Goal: Task Accomplishment & Management: Manage account settings

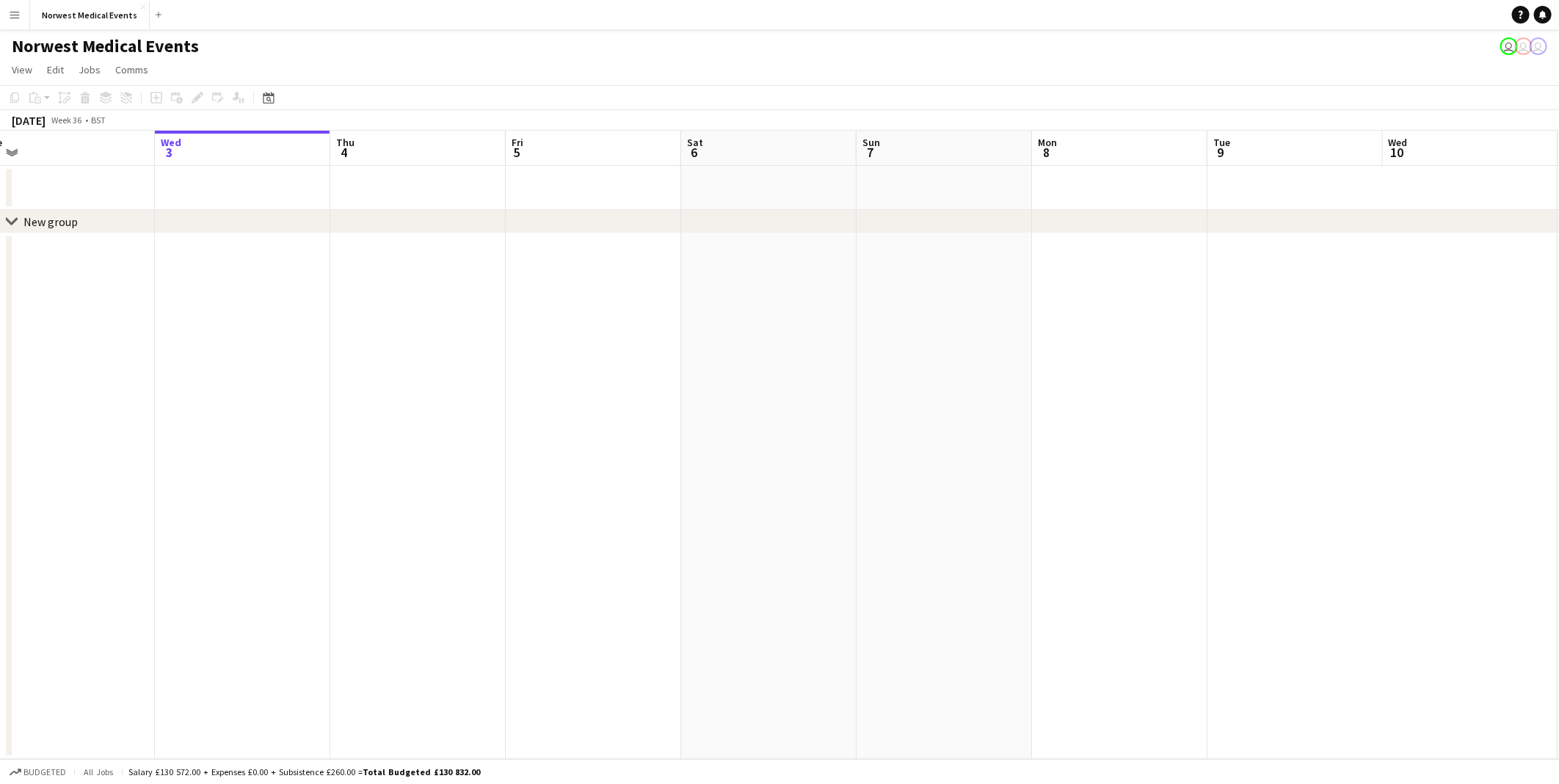
drag, startPoint x: 1031, startPoint y: 523, endPoint x: 325, endPoint y: 500, distance: 706.4
click at [325, 500] on app-calendar-viewport "Sun 31 Mon 1 Tue 2 Wed 3 Thu 4 Fri 5 Sat 6 Sun 7 Mon 8 Tue 9 Wed 10 Thu 11 Fri …" at bounding box center [779, 444] width 1559 height 628
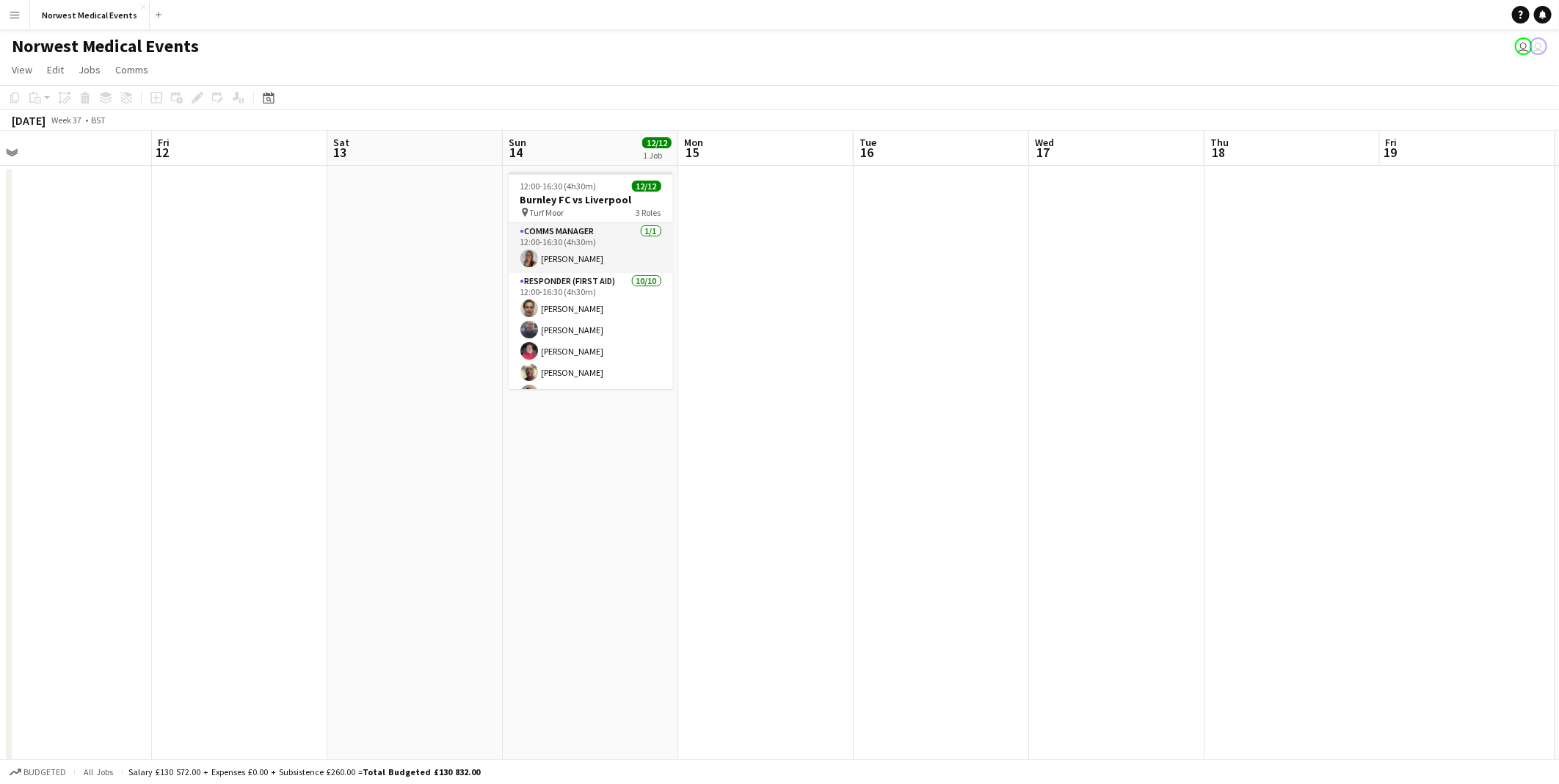
drag, startPoint x: 1411, startPoint y: 558, endPoint x: 633, endPoint y: 391, distance: 795.7
click at [530, 555] on app-calendar-viewport "Tue 9 Wed 10 Thu 11 Fri 12 Sat 13 Sun 14 12/12 1 Job Mon 15 Tue 16 Wed 17 Thu 1…" at bounding box center [779, 531] width 1559 height 802
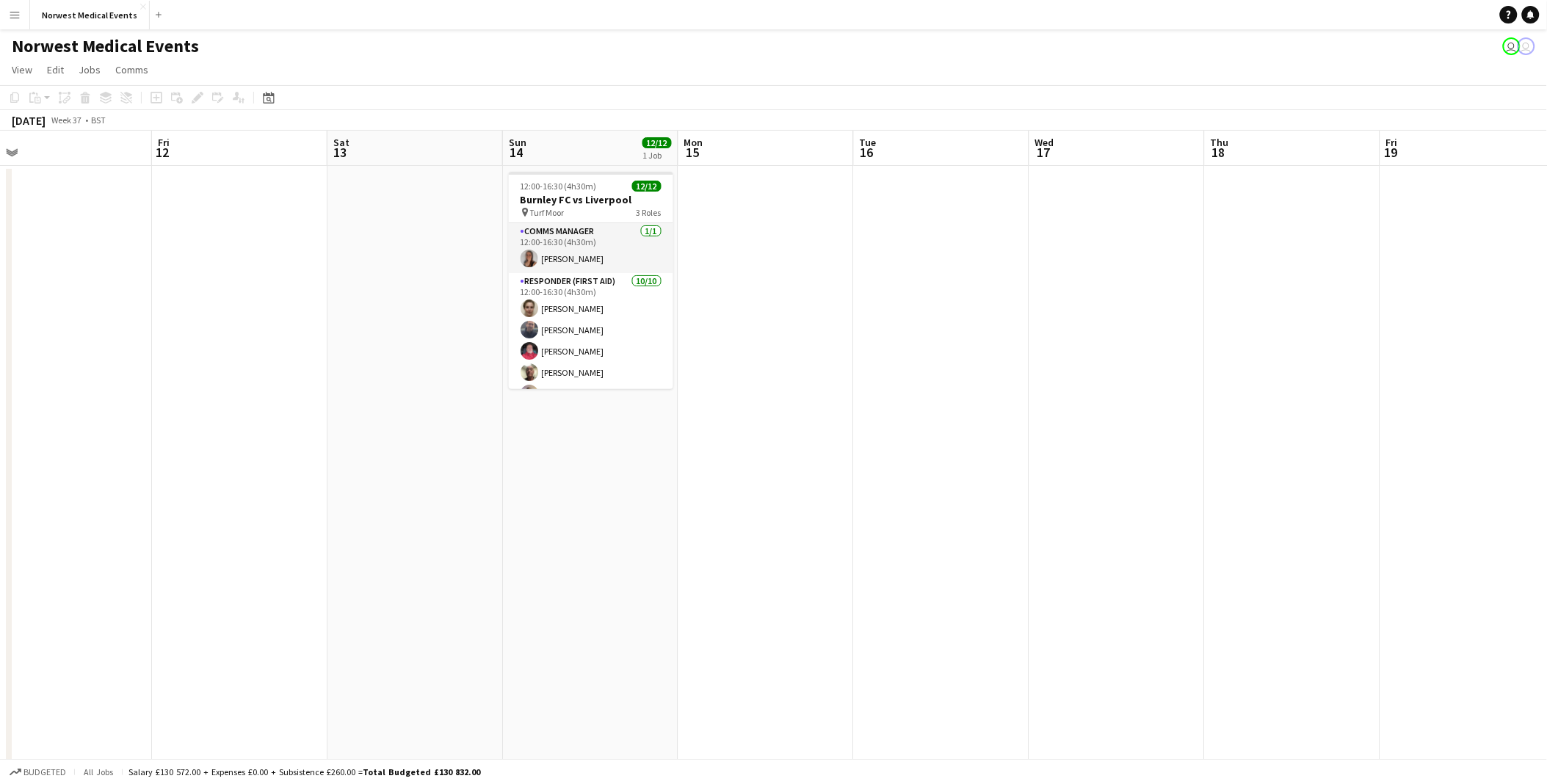
scroll to position [0, 450]
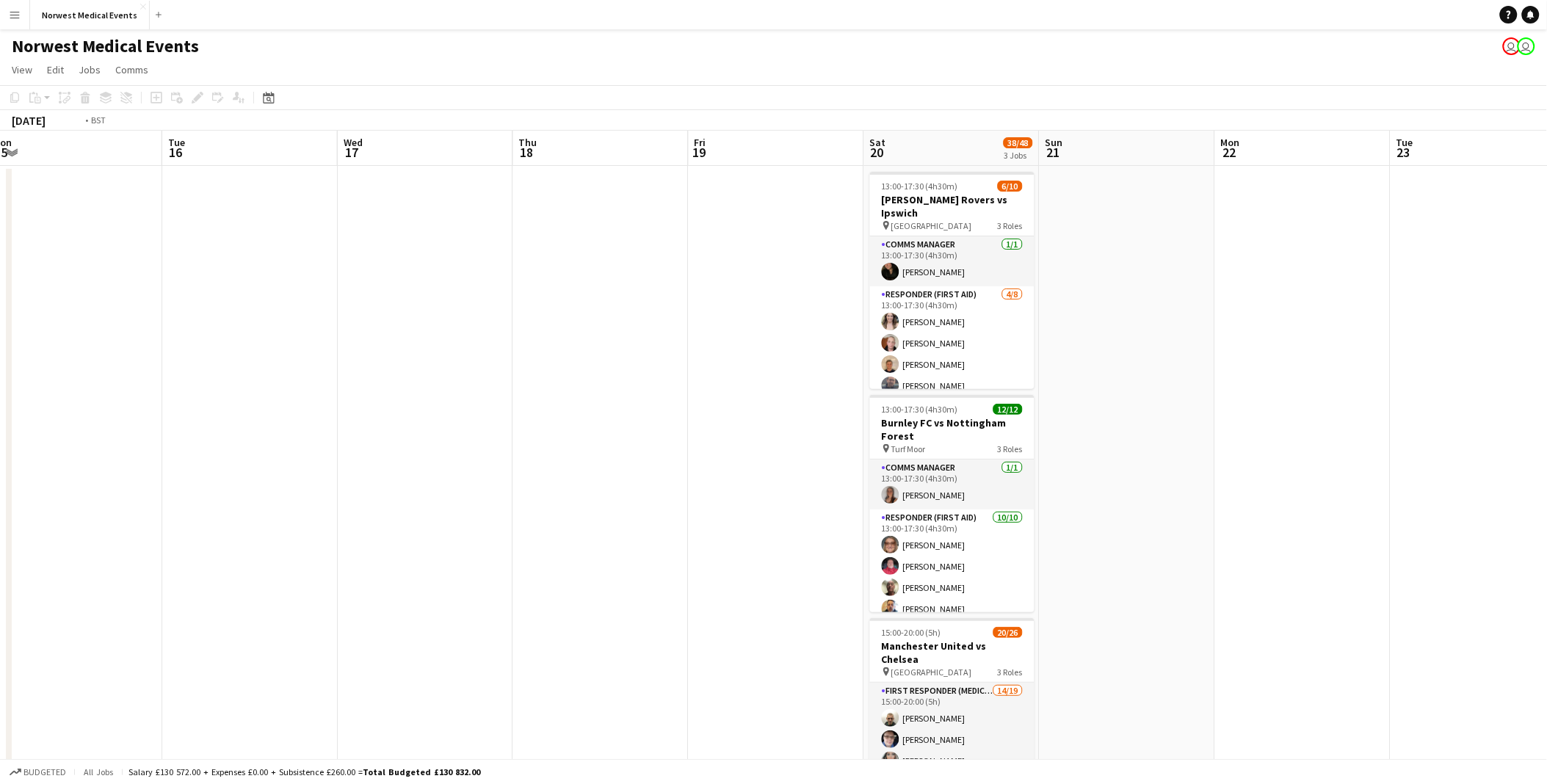
drag, startPoint x: 1342, startPoint y: 404, endPoint x: 819, endPoint y: 398, distance: 523.0
click at [820, 399] on app-calendar-viewport "Fri 12 Sat 13 Sun 14 12/12 1 Job Mon 15 Tue 16 Wed 17 Thu 18 Fri 19 Sat 20 38/4…" at bounding box center [774, 531] width 1547 height 802
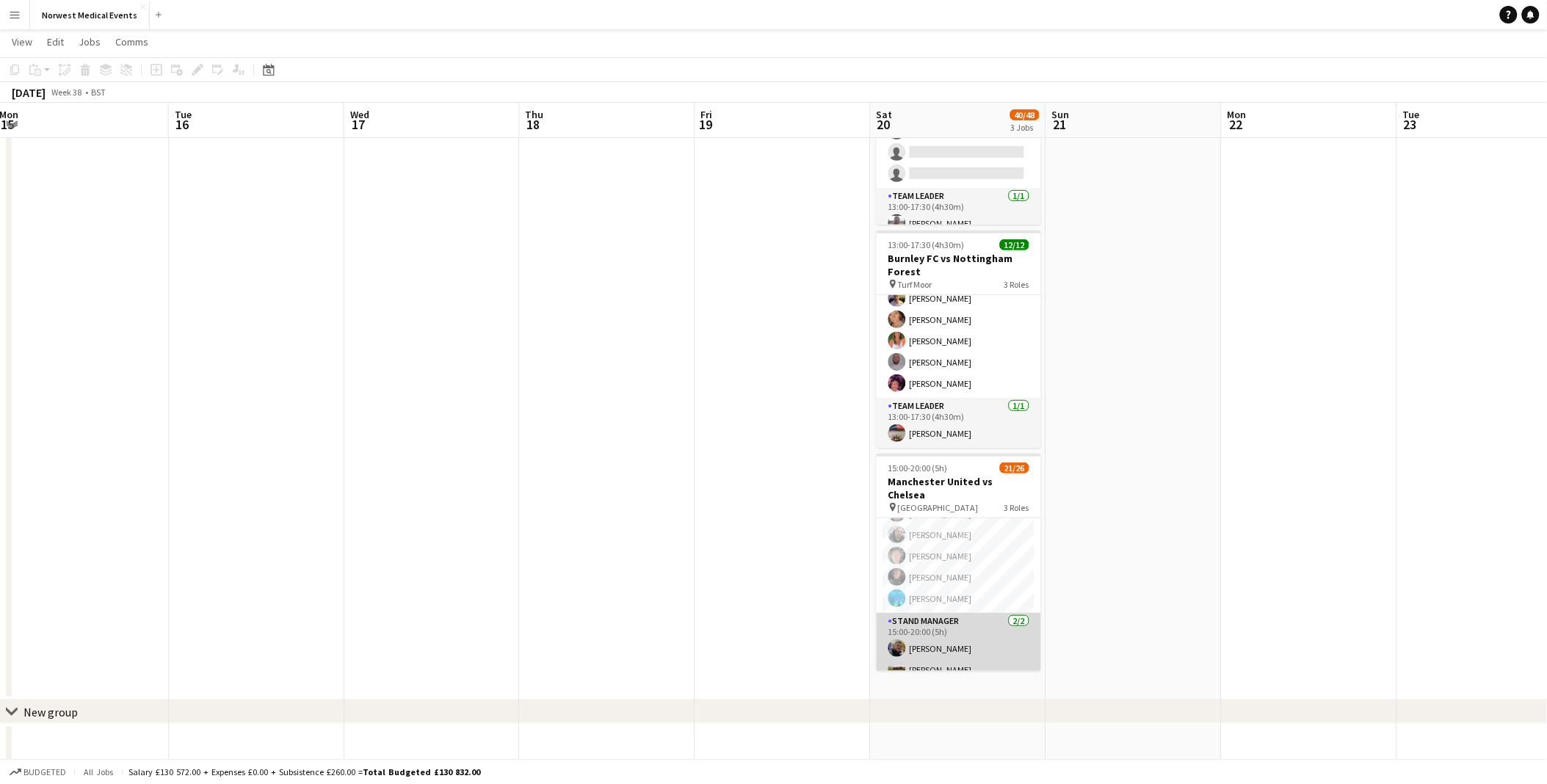
scroll to position [392, 0]
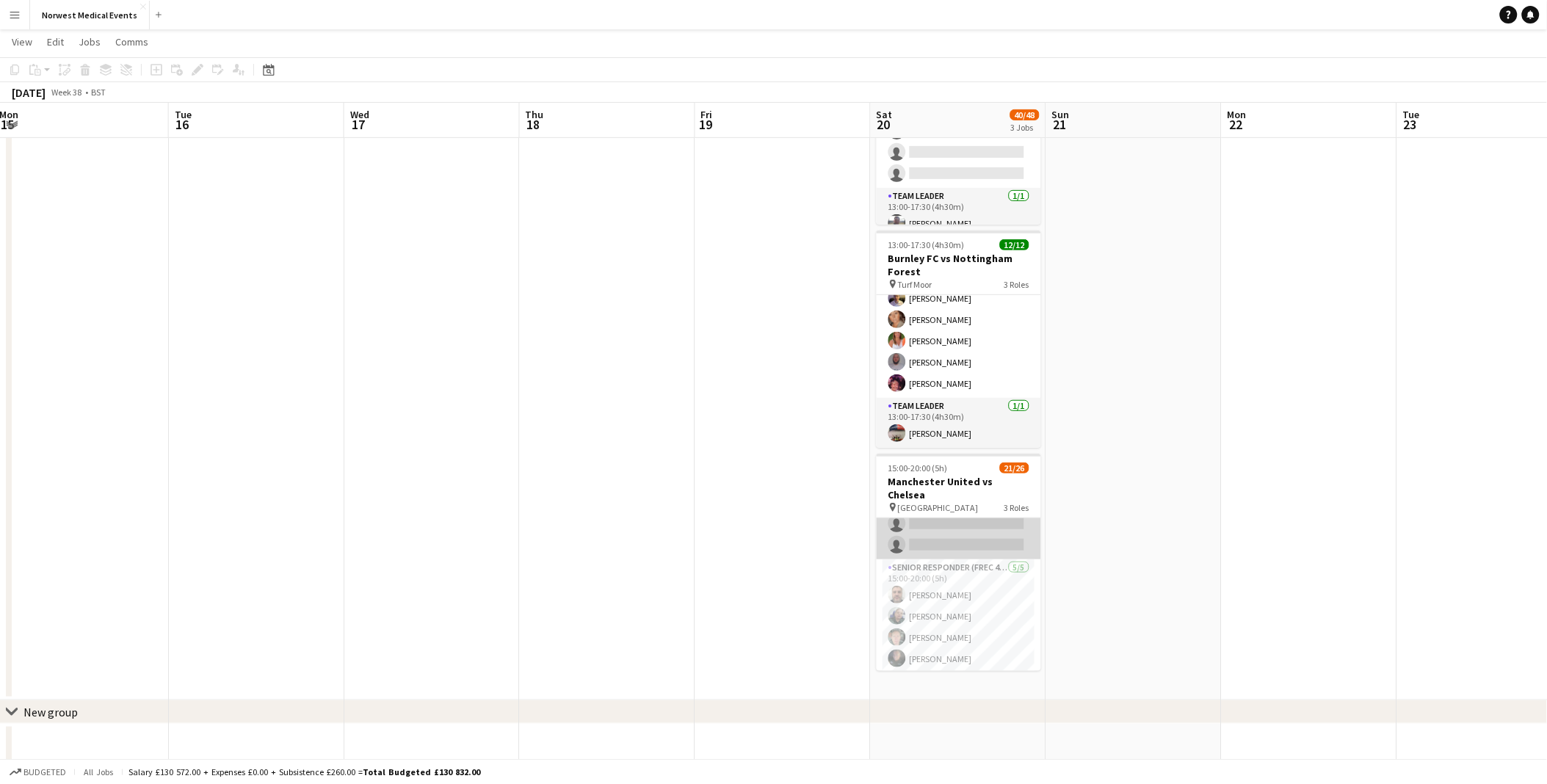
click at [966, 508] on app-card-role "First Responder (Medical) 14/19 15:00-20:00 (5h) [PERSON_NAME] [PERSON_NAME] [P…" at bounding box center [959, 342] width 164 height 433
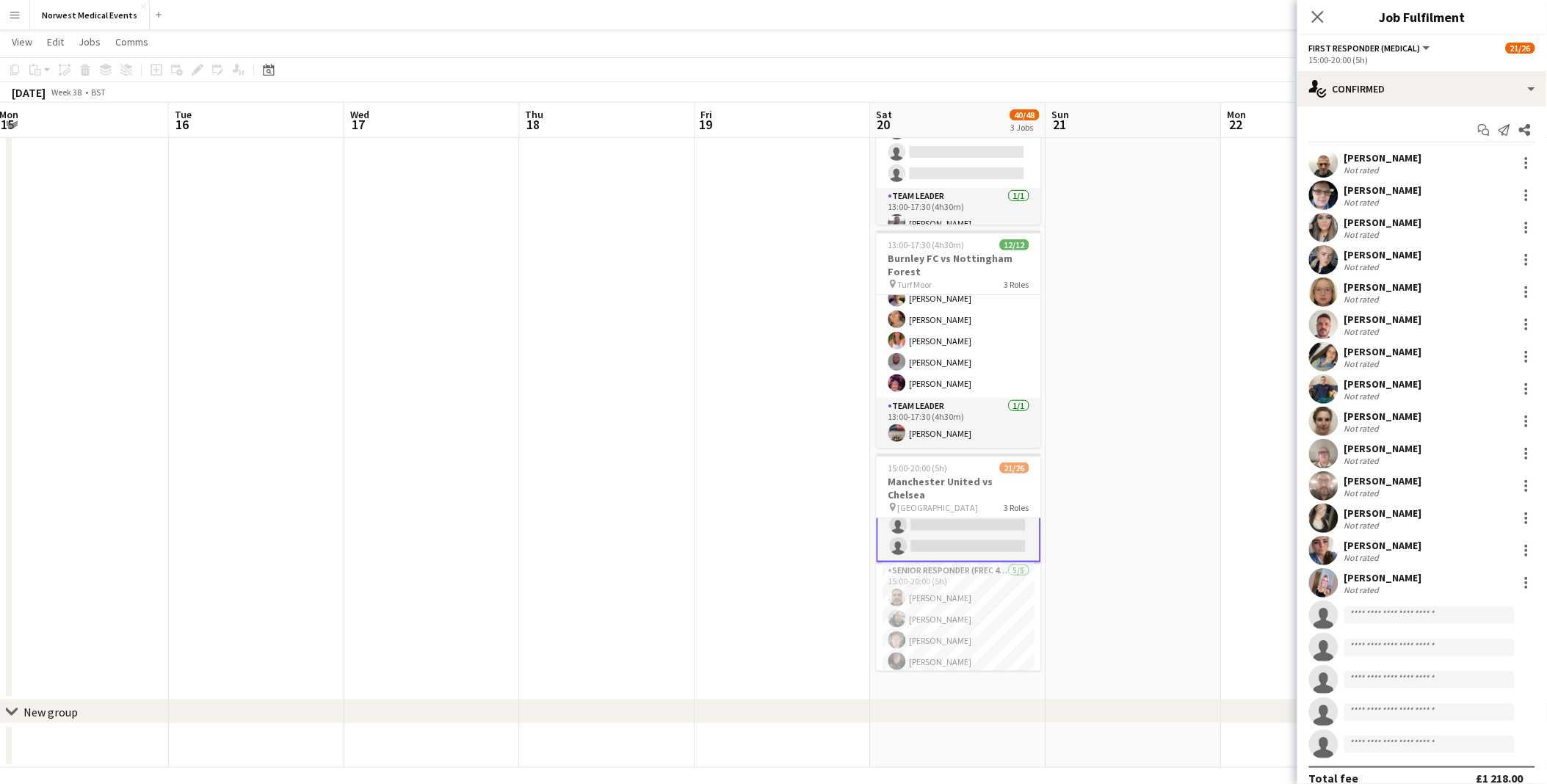
scroll to position [392, 0]
drag, startPoint x: 1395, startPoint y: 96, endPoint x: 1401, endPoint y: 140, distance: 44.4
click at [1401, 97] on div "single-neutral-actions-check-2 Confirmed" at bounding box center [1422, 89] width 249 height 35
click at [1457, 235] on span "Applicants" at bounding box center [1456, 239] width 46 height 13
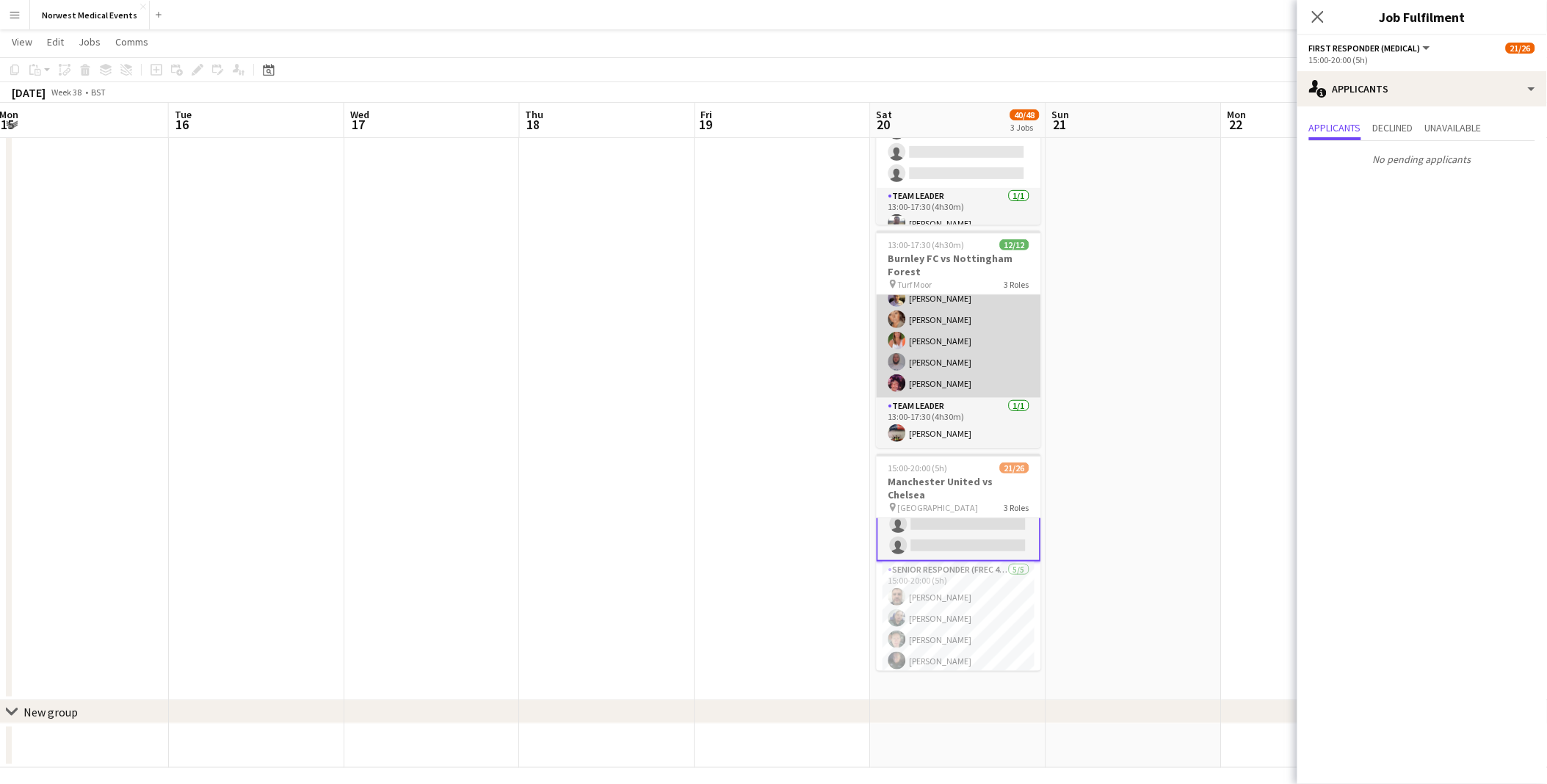
click at [991, 318] on app-card-role "Responder (First Aid) [DATE] 13:00-17:30 (4h30m) [PERSON_NAME] [PERSON_NAME] [P…" at bounding box center [959, 277] width 164 height 242
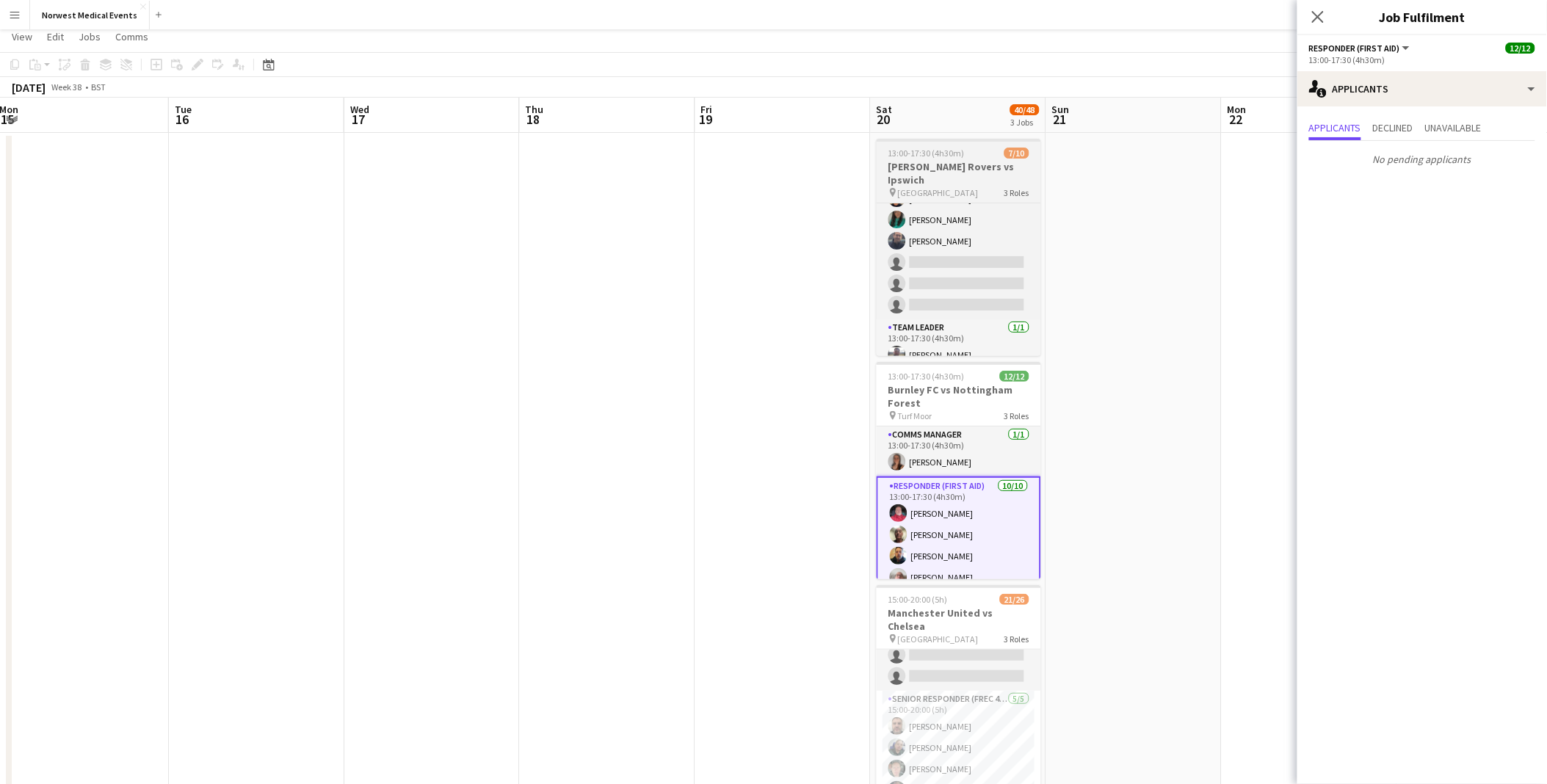
scroll to position [0, 0]
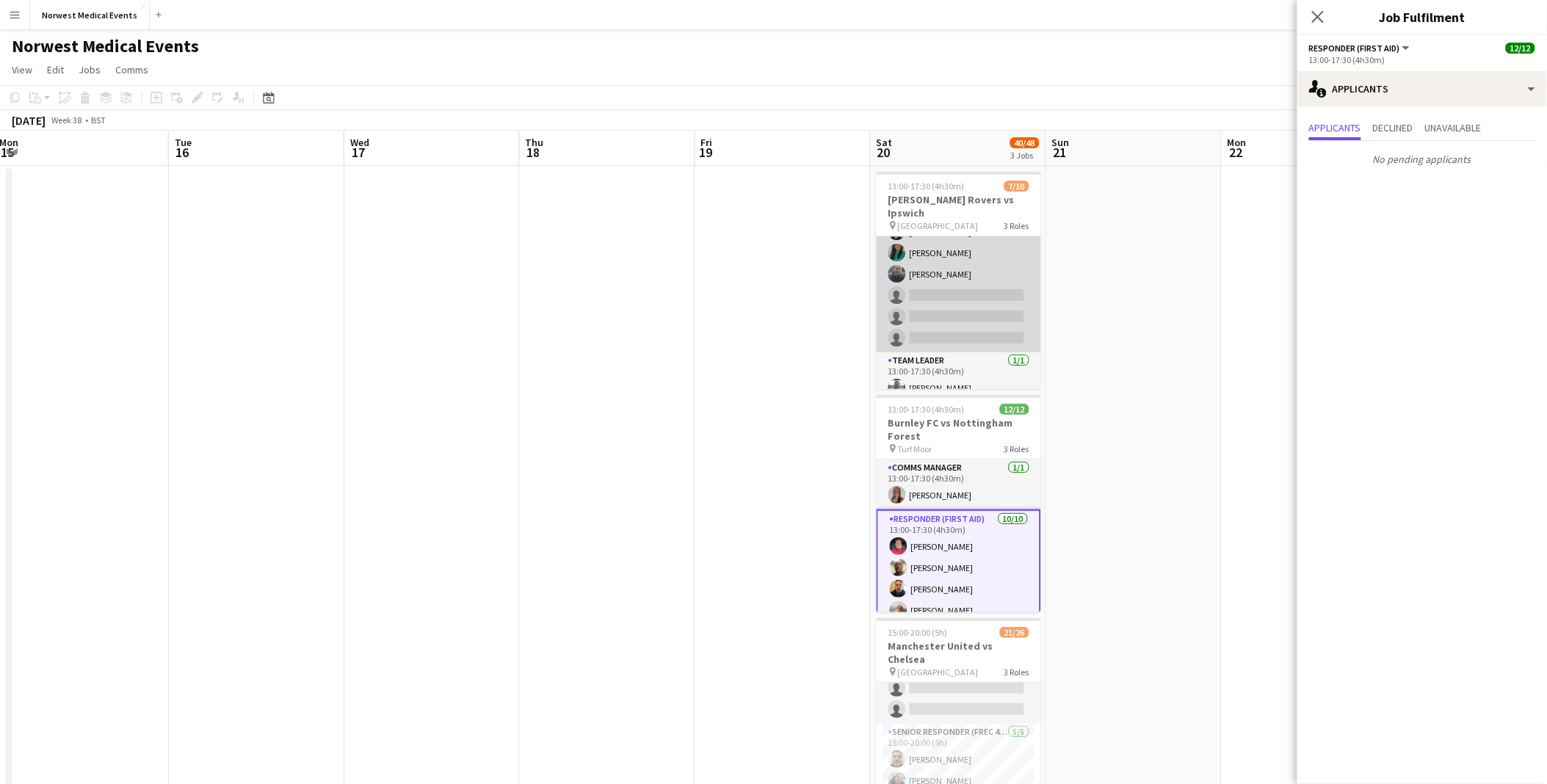
click at [959, 291] on app-card-role "Responder (First Aid) [DATE] 13:00-17:30 (4h30m) [PERSON_NAME] [PERSON_NAME] [P…" at bounding box center [959, 253] width 164 height 199
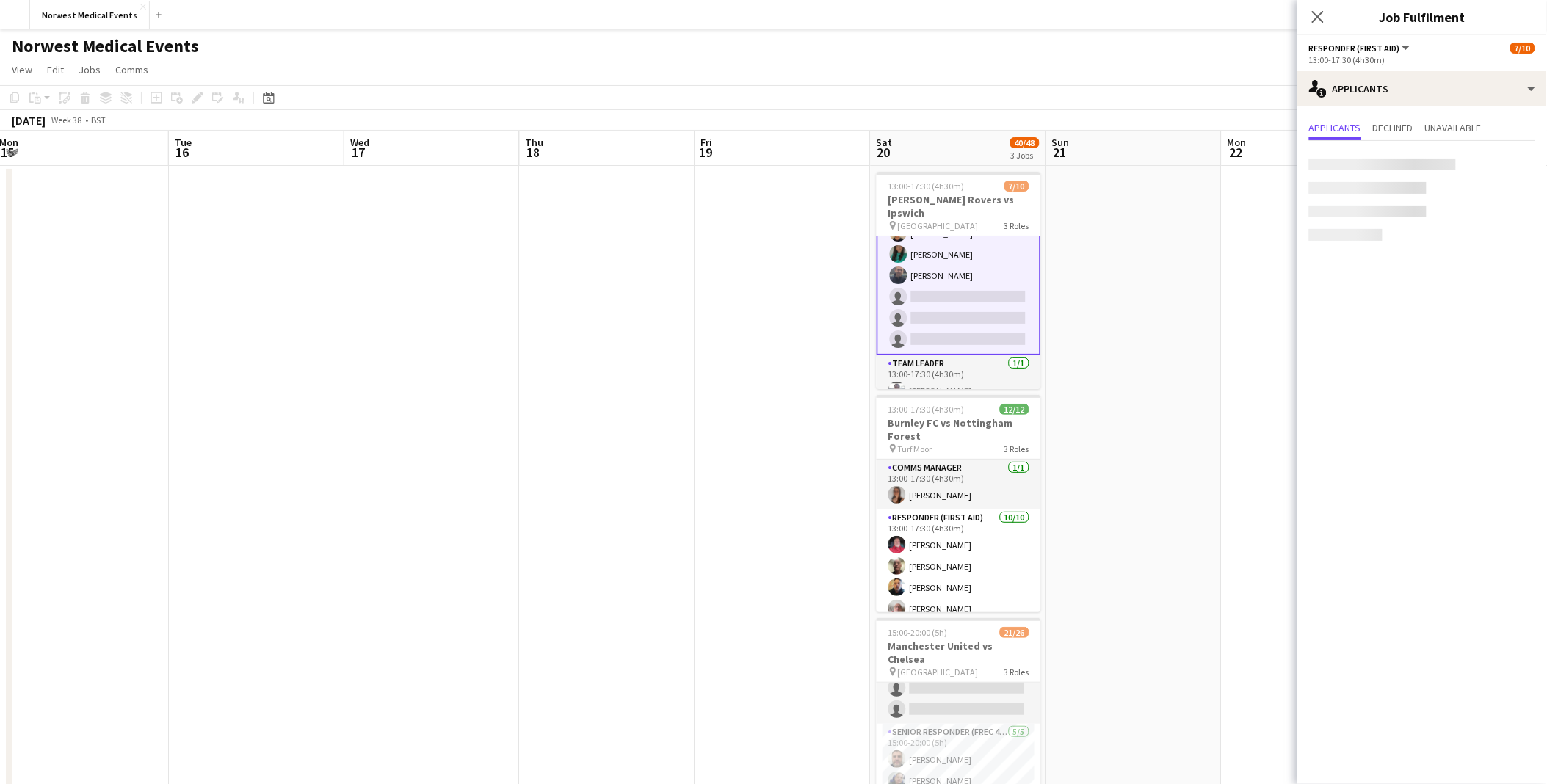
scroll to position [134, 0]
click at [953, 382] on app-card-role "Team Leader [DATE] 13:00-17:30 (4h30m) [PERSON_NAME]" at bounding box center [959, 380] width 164 height 50
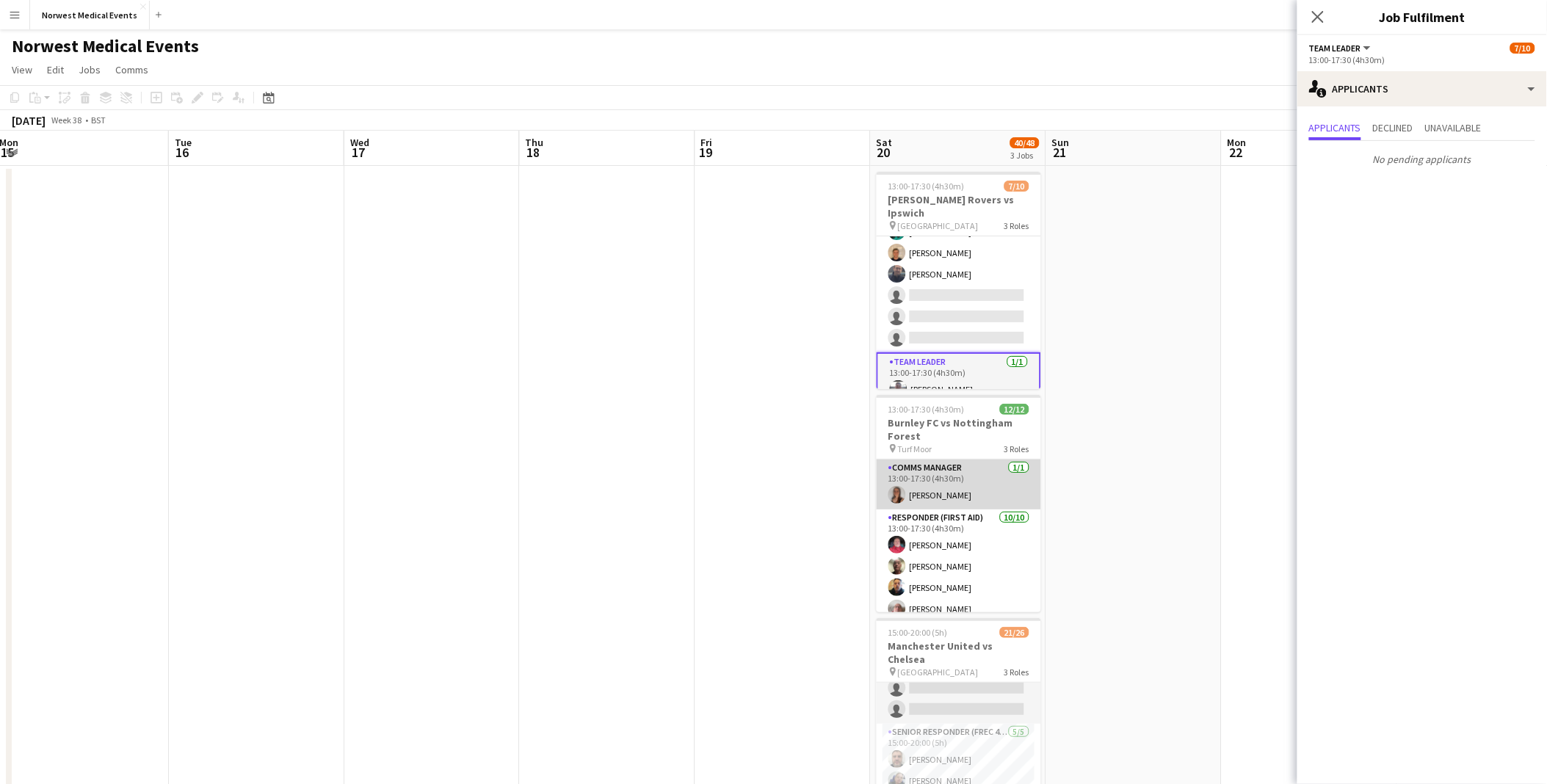
click at [964, 461] on app-card-role "Comms Manager [DATE] 13:00-17:30 (4h30m) [PERSON_NAME]" at bounding box center [959, 484] width 164 height 50
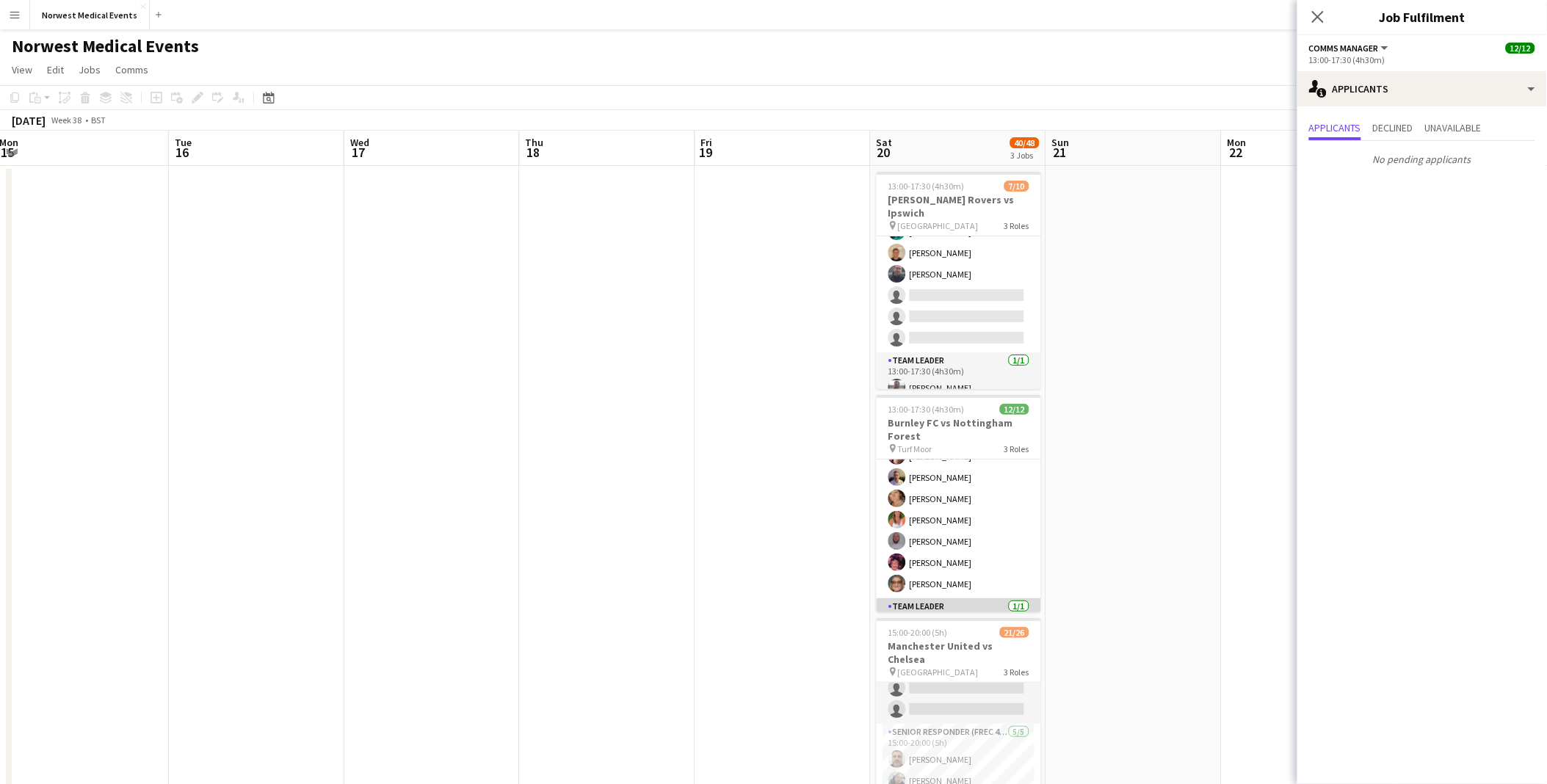
scroll to position [191, 0]
click at [953, 577] on app-card-role "Team Leader [DATE] 13:00-17:30 (4h30m) [PERSON_NAME]" at bounding box center [959, 588] width 164 height 50
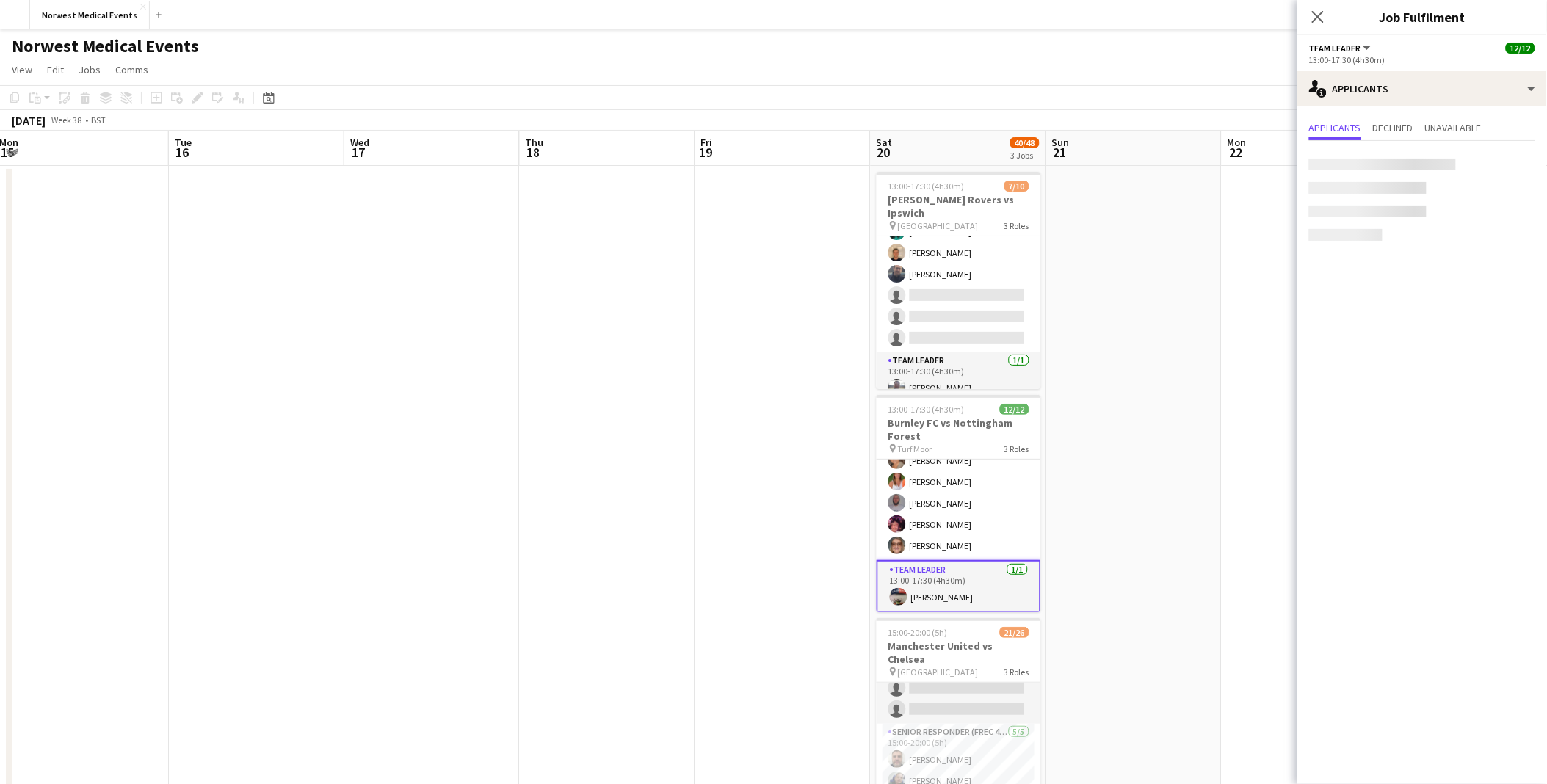
scroll to position [188, 0]
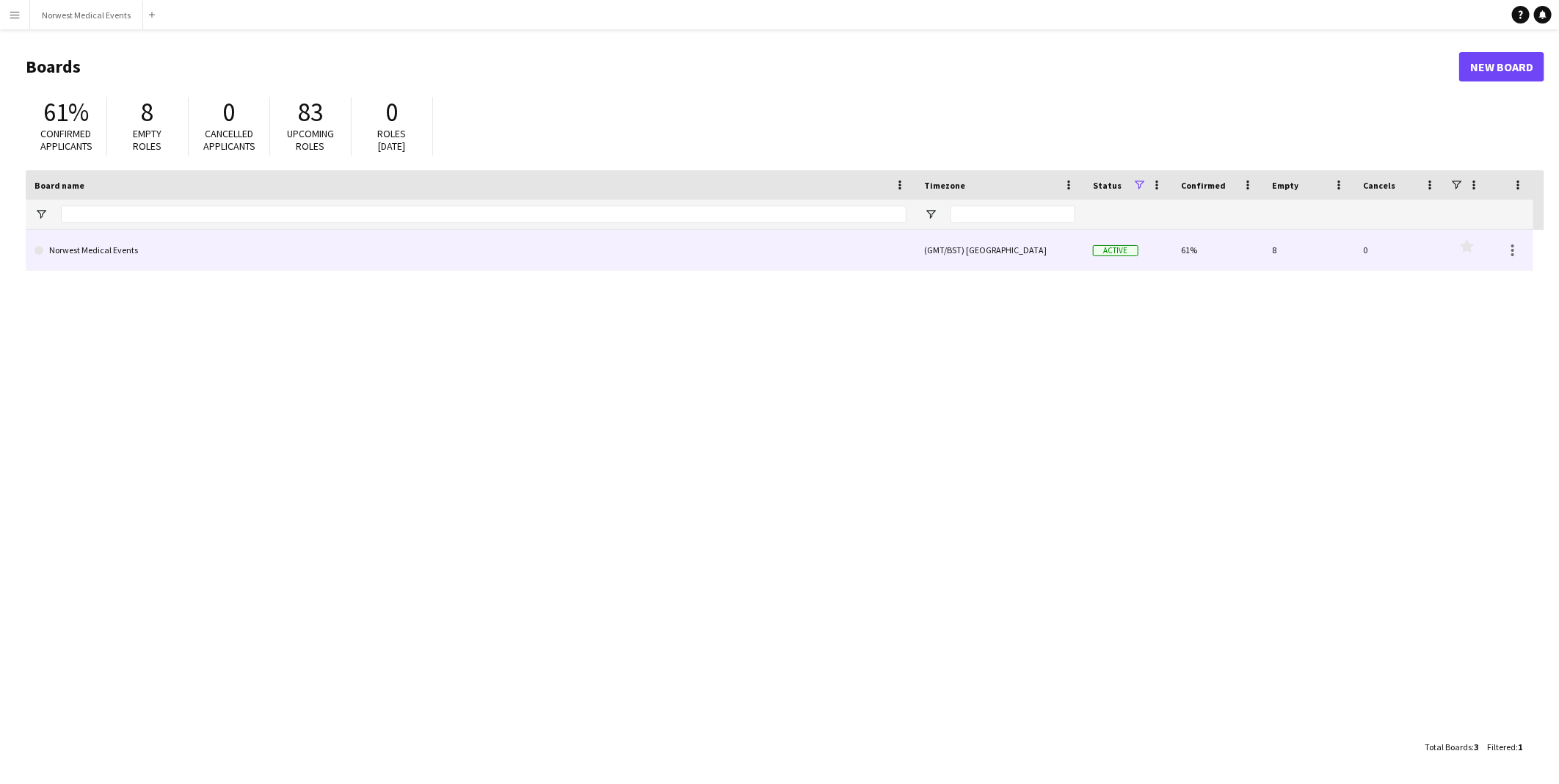
click at [693, 244] on link "Norwest Medical Events" at bounding box center [470, 250] width 872 height 41
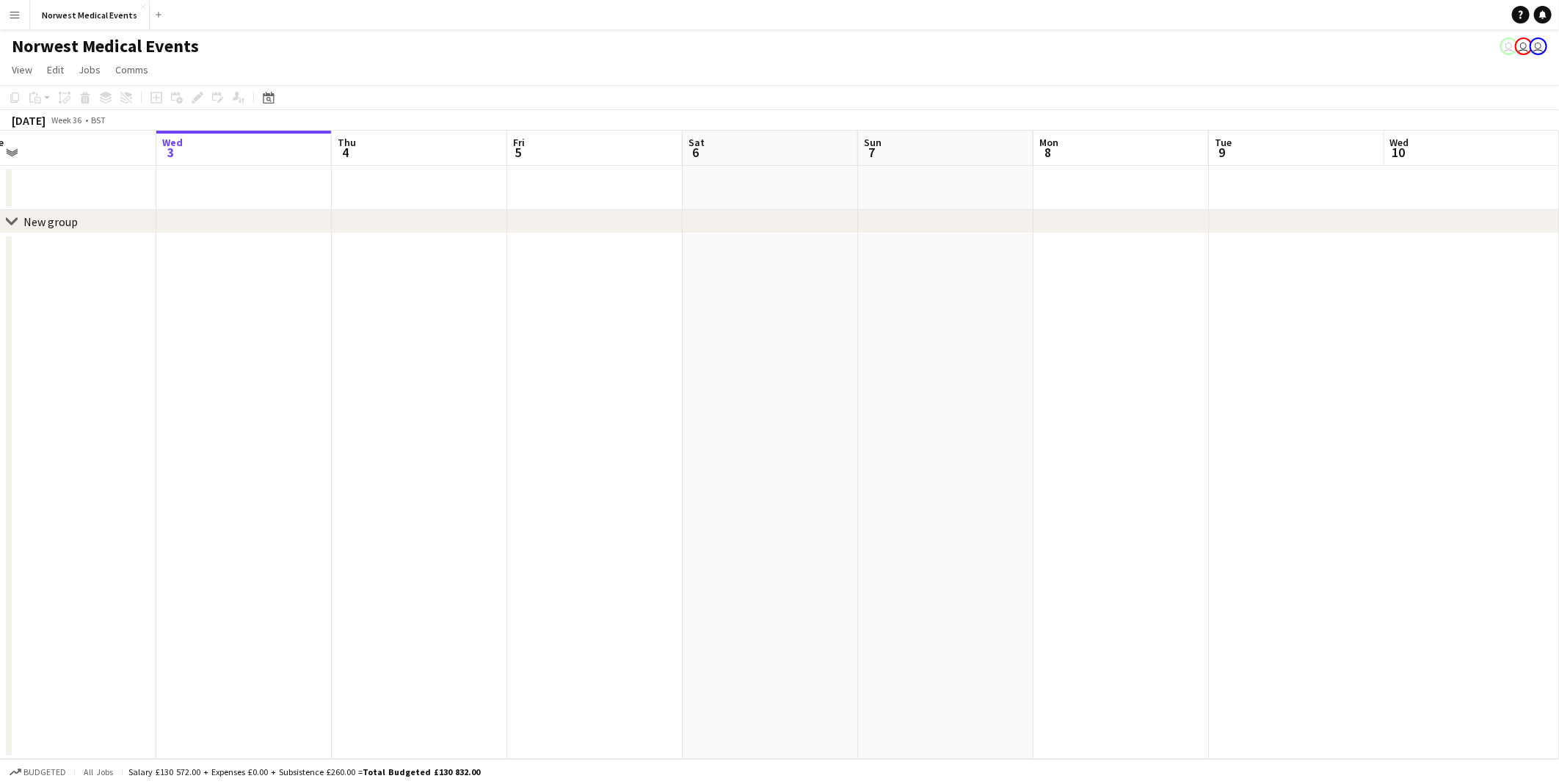
drag, startPoint x: 992, startPoint y: 432, endPoint x: 160, endPoint y: 428, distance: 832.0
click at [159, 432] on div "chevron-right New group Sun 31 Mon 1 Tue 2 Wed 3 Thu 4 Fri 5 Sat 6 Sun 7 Mon 8 …" at bounding box center [779, 444] width 1559 height 628
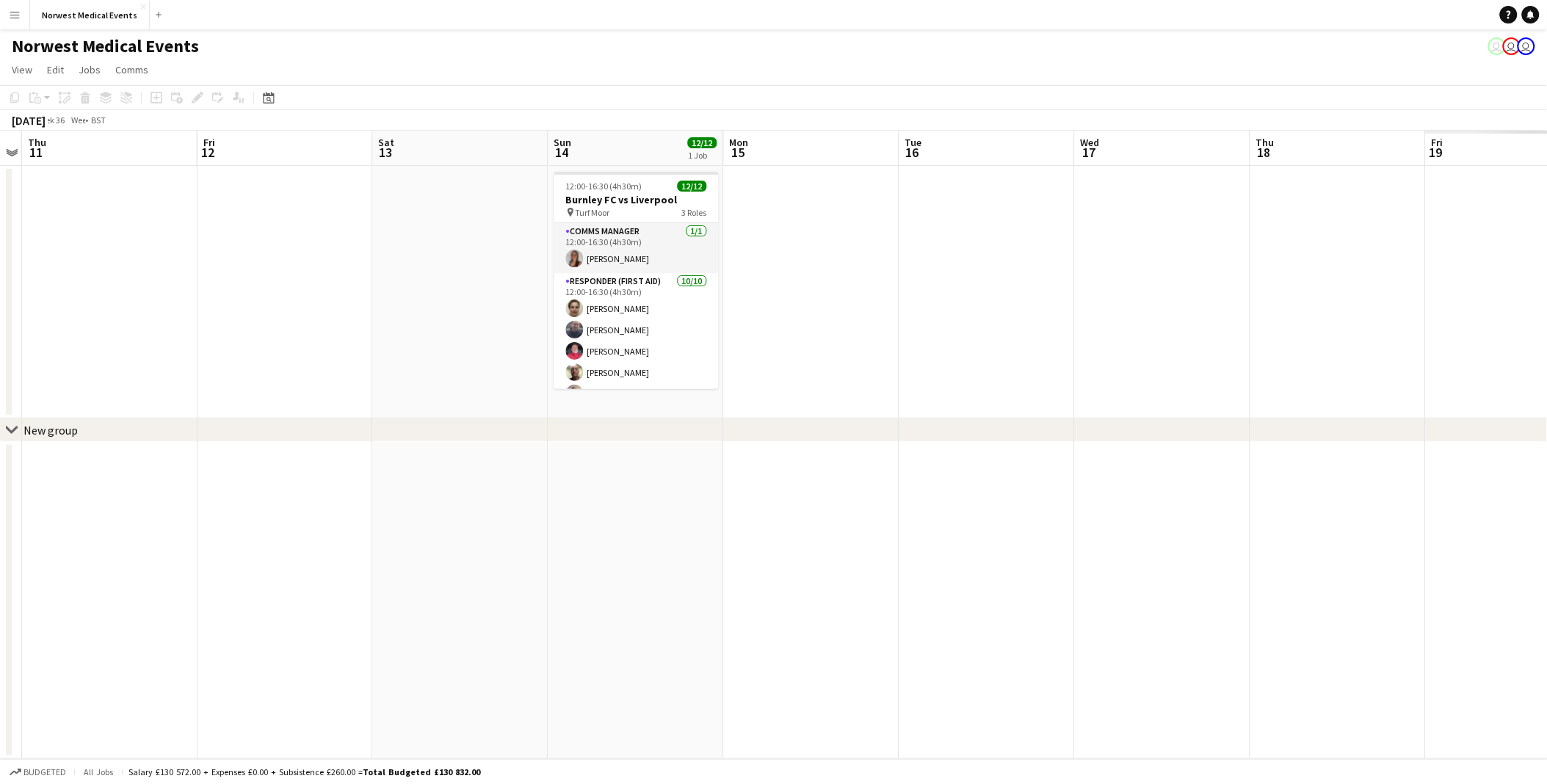
drag, startPoint x: 1393, startPoint y: 620, endPoint x: 604, endPoint y: 602, distance: 789.2
click at [280, 610] on app-calendar-viewport "Sun 7 Mon 8 Tue 9 Wed 10 Thu 11 Fri 12 Sat 13 Sun 14 12/12 1 Job Mon 15 Tue 16 …" at bounding box center [774, 444] width 1547 height 628
